Goal: Task Accomplishment & Management: Manage account settings

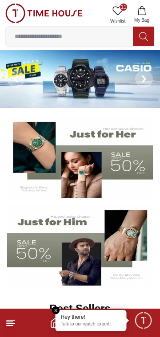
click at [138, 12] on icon "button" at bounding box center [141, 10] width 9 height 9
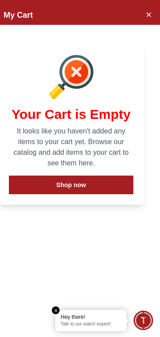
click at [147, 15] on icon "Close Account" at bounding box center [147, 14] width 7 height 11
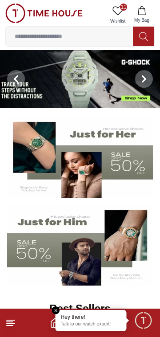
click at [110, 14] on link "11 Wishlist" at bounding box center [117, 15] width 22 height 23
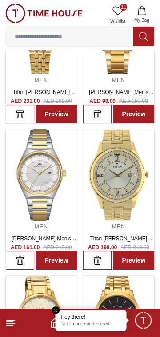
scroll to position [106, 0]
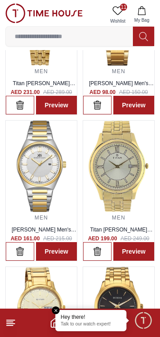
click at [125, 183] on img at bounding box center [118, 166] width 71 height 91
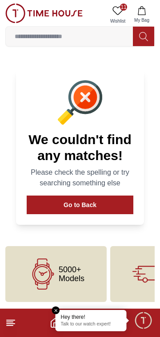
click at [109, 205] on button "Go to Back" at bounding box center [80, 204] width 106 height 19
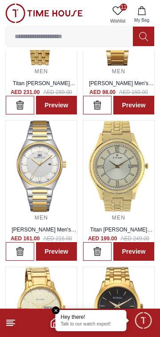
click at [22, 329] on footer at bounding box center [80, 322] width 160 height 28
click at [13, 323] on icon at bounding box center [10, 322] width 11 height 11
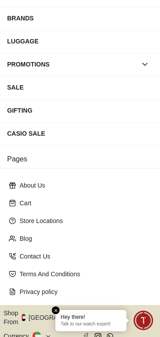
scroll to position [139, 0]
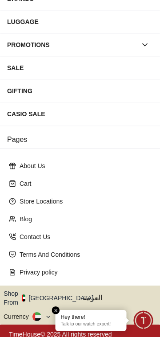
click at [66, 293] on button "Shop From [GEOGRAPHIC_DATA]" at bounding box center [52, 298] width 96 height 18
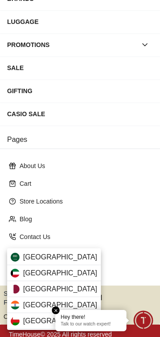
click at [74, 257] on div "[GEOGRAPHIC_DATA]" at bounding box center [54, 257] width 94 height 16
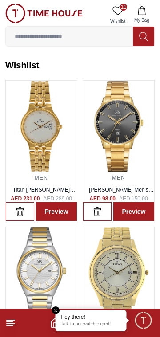
click at [120, 12] on icon at bounding box center [118, 10] width 10 height 8
click at [12, 325] on line at bounding box center [10, 325] width 6 height 0
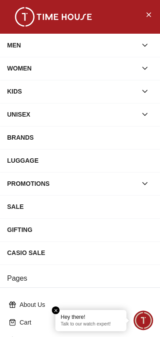
scroll to position [139, 0]
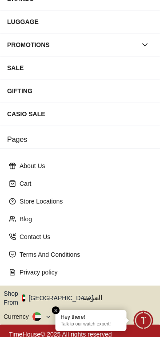
click at [63, 296] on button "Shop From [GEOGRAPHIC_DATA]" at bounding box center [52, 298] width 96 height 18
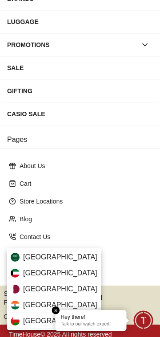
click at [67, 257] on div "[GEOGRAPHIC_DATA]" at bounding box center [54, 257] width 94 height 16
